Goal: Navigation & Orientation: Find specific page/section

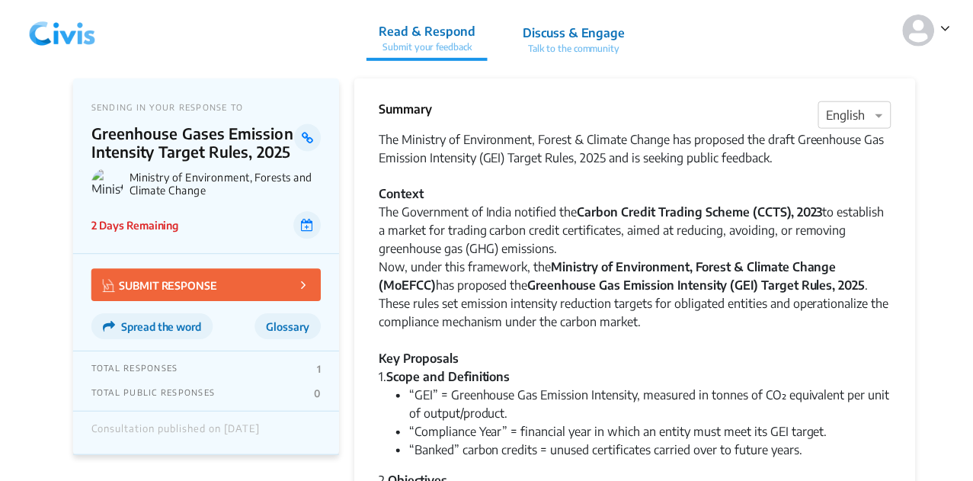
scroll to position [672, 0]
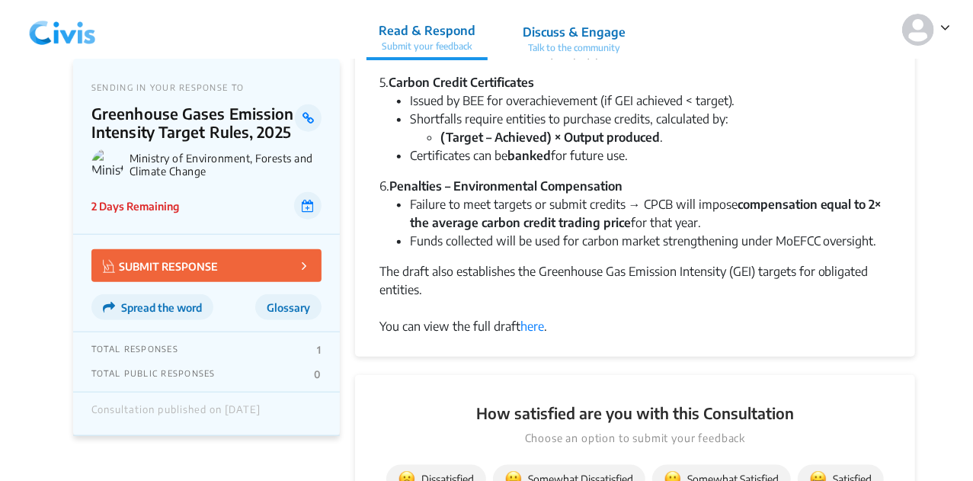
click at [59, 61] on app-consultation-profile "SENDING IN YOUR RESPONSE TO Greenhouse Gases Emission Intensity Target Rules, 2…" at bounding box center [486, 399] width 973 height 2025
click at [59, 45] on img at bounding box center [62, 30] width 79 height 46
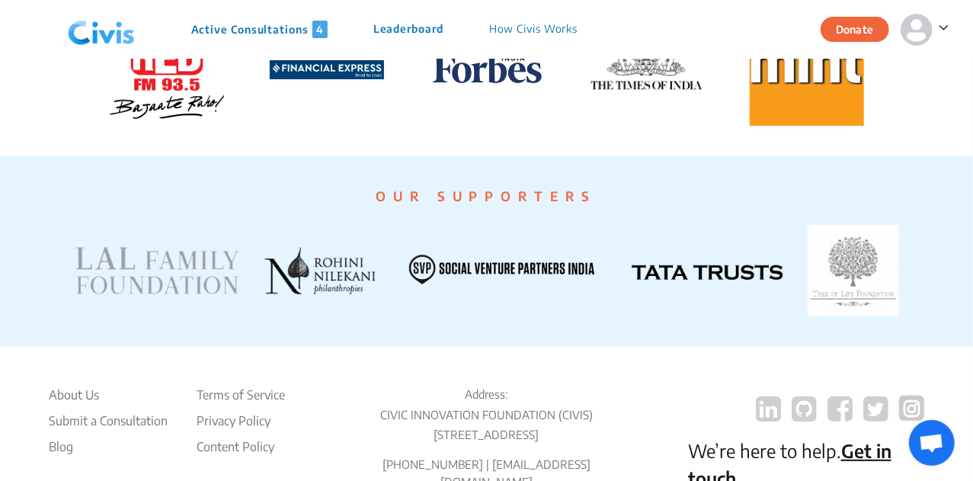
scroll to position [3029, 0]
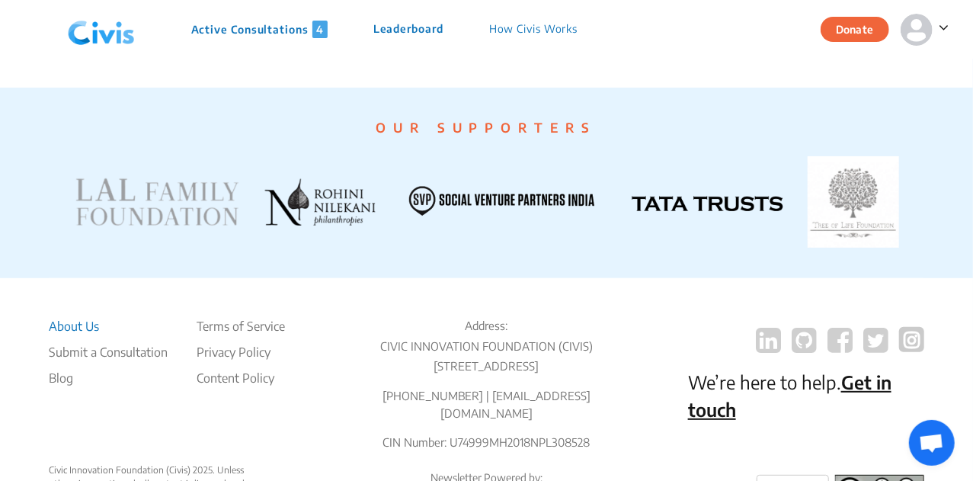
click at [90, 335] on li "About Us" at bounding box center [108, 326] width 119 height 18
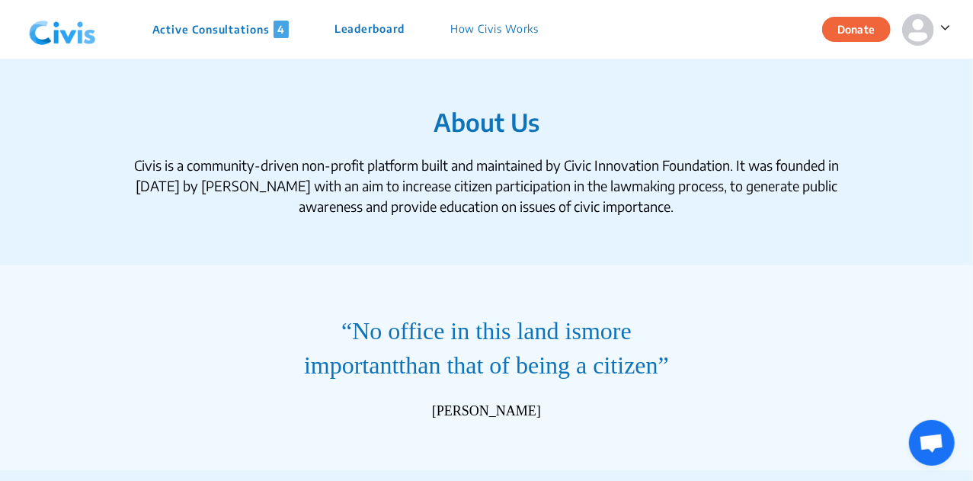
click at [69, 27] on img at bounding box center [62, 30] width 79 height 46
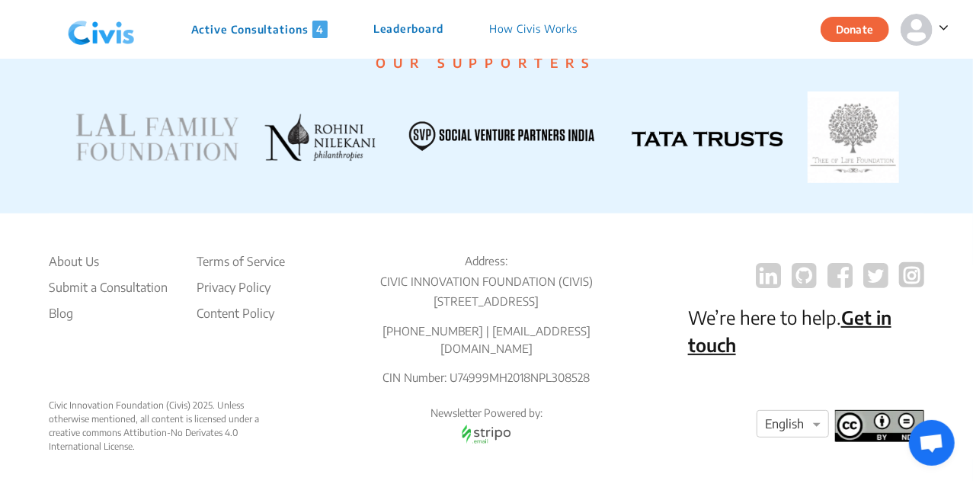
scroll to position [2998, 0]
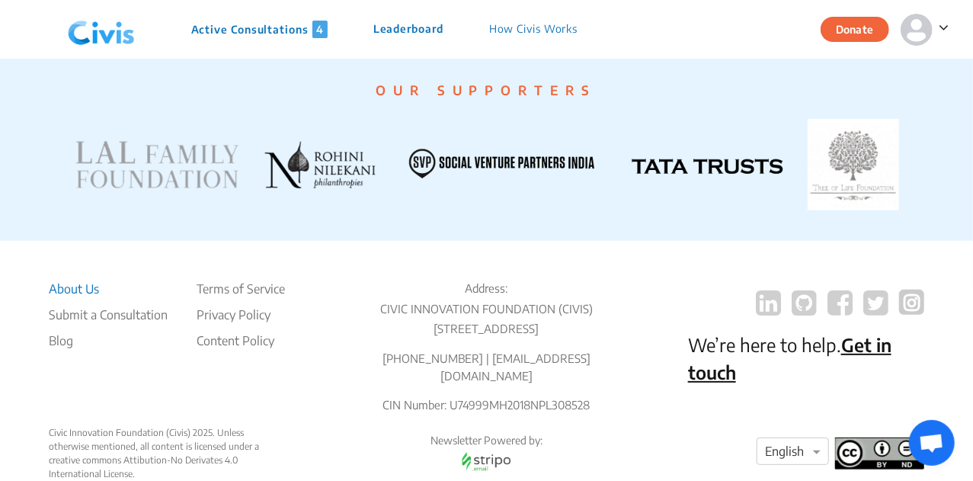
click at [88, 298] on li "About Us" at bounding box center [108, 289] width 119 height 18
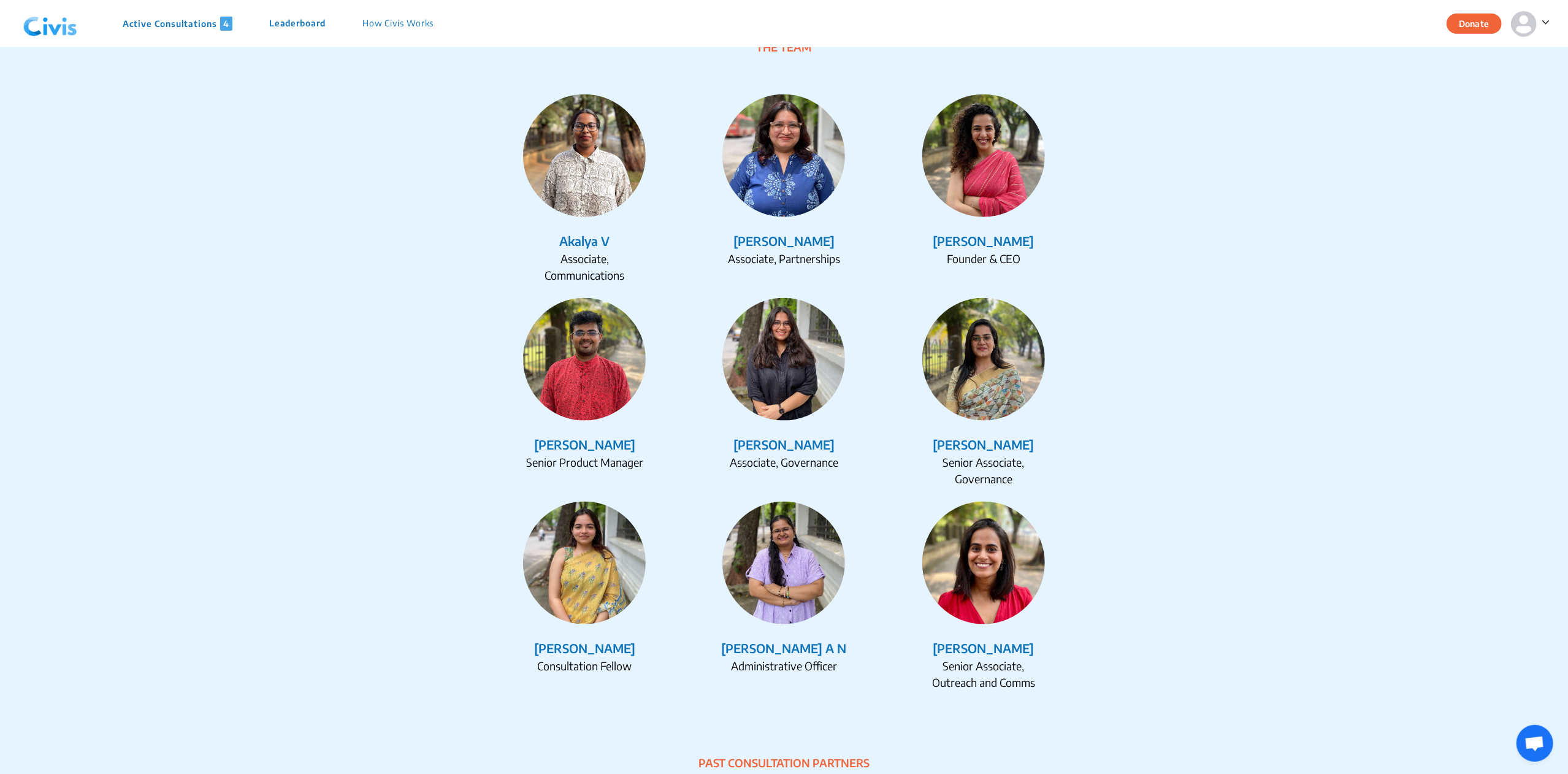
scroll to position [1502, 0]
click at [784, 166] on section "The People Behind Civis The Team Akalya V Associate, Communications [PERSON_NAM…" at bounding box center [784, 344] width 883 height 768
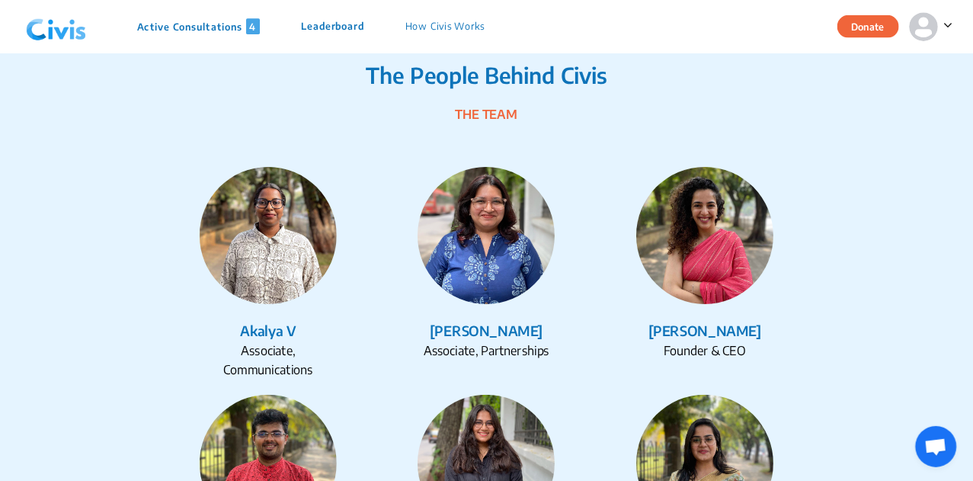
scroll to position [1791, 0]
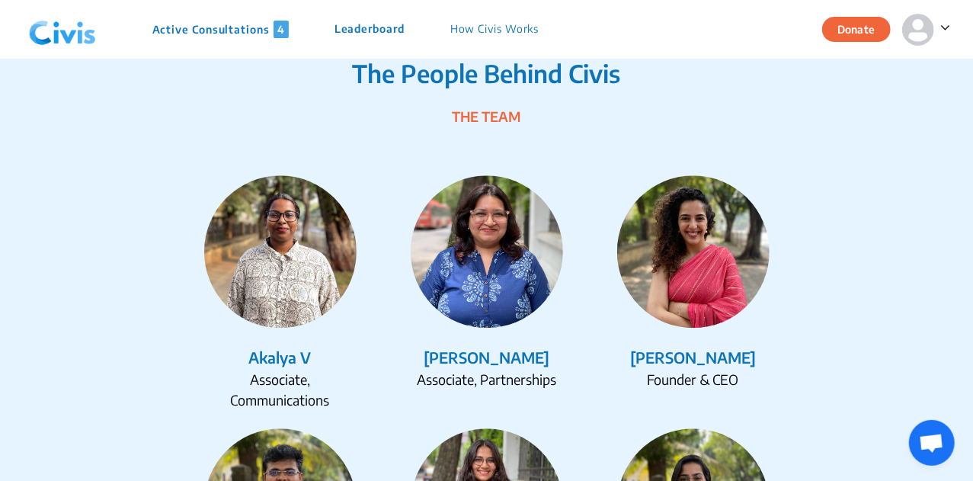
drag, startPoint x: 1899, startPoint y: 12, endPoint x: 570, endPoint y: 279, distance: 1355.6
click at [570, 279] on div "[PERSON_NAME] Associate, Partnerships" at bounding box center [486, 282] width 194 height 214
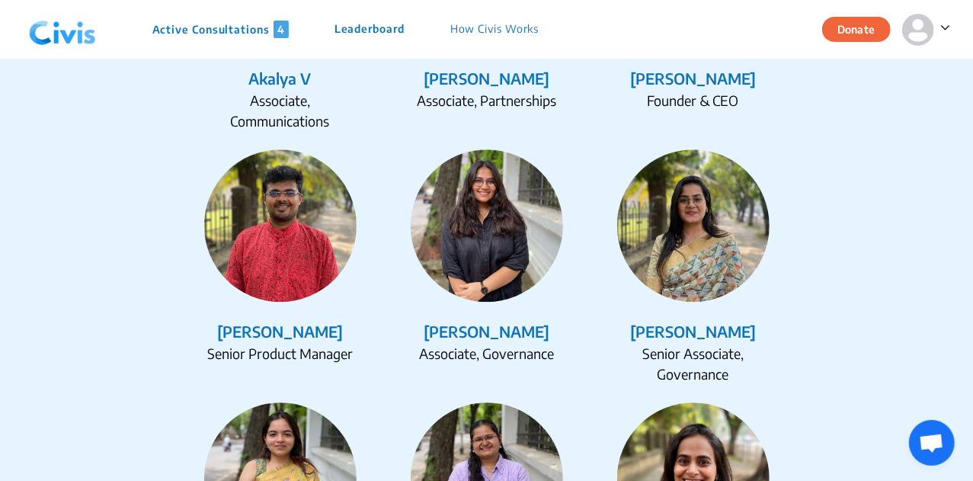
scroll to position [2070, 0]
